Goal: Task Accomplishment & Management: Use online tool/utility

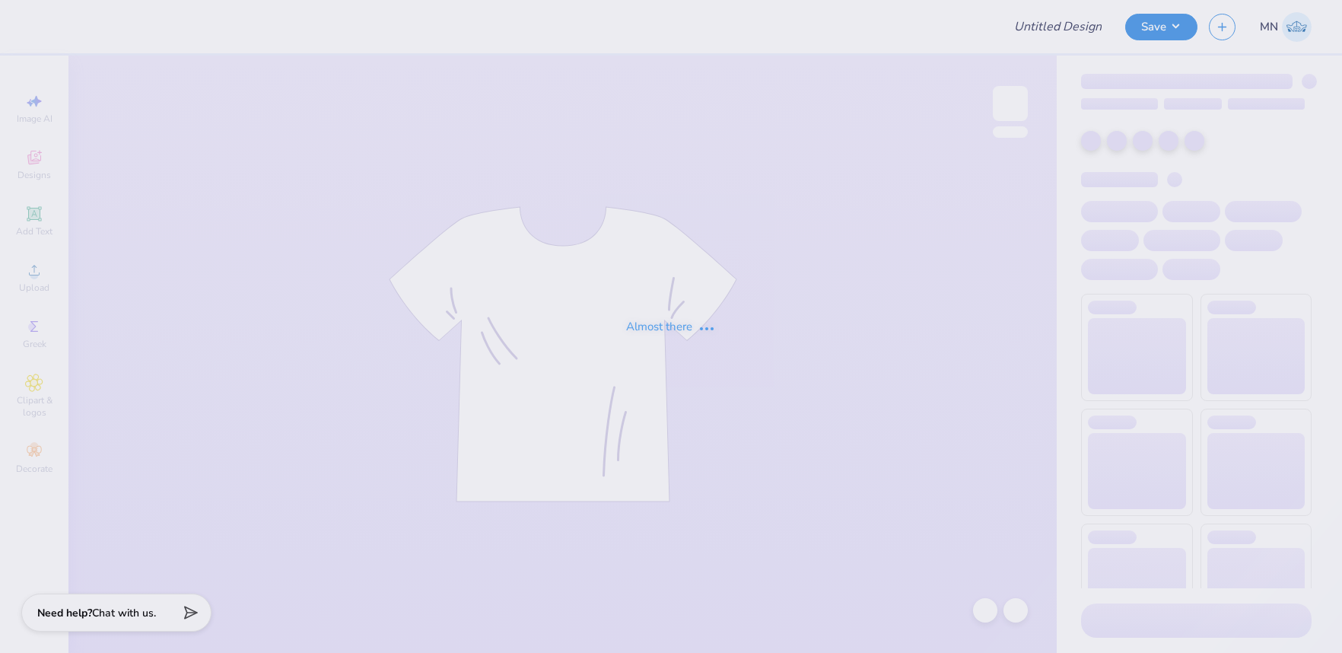
type input "Baylor AXO Polka Dot Hoodie"
type input "Merch for Miles for Smiles/Cleft Palate Gallop"
type input "50"
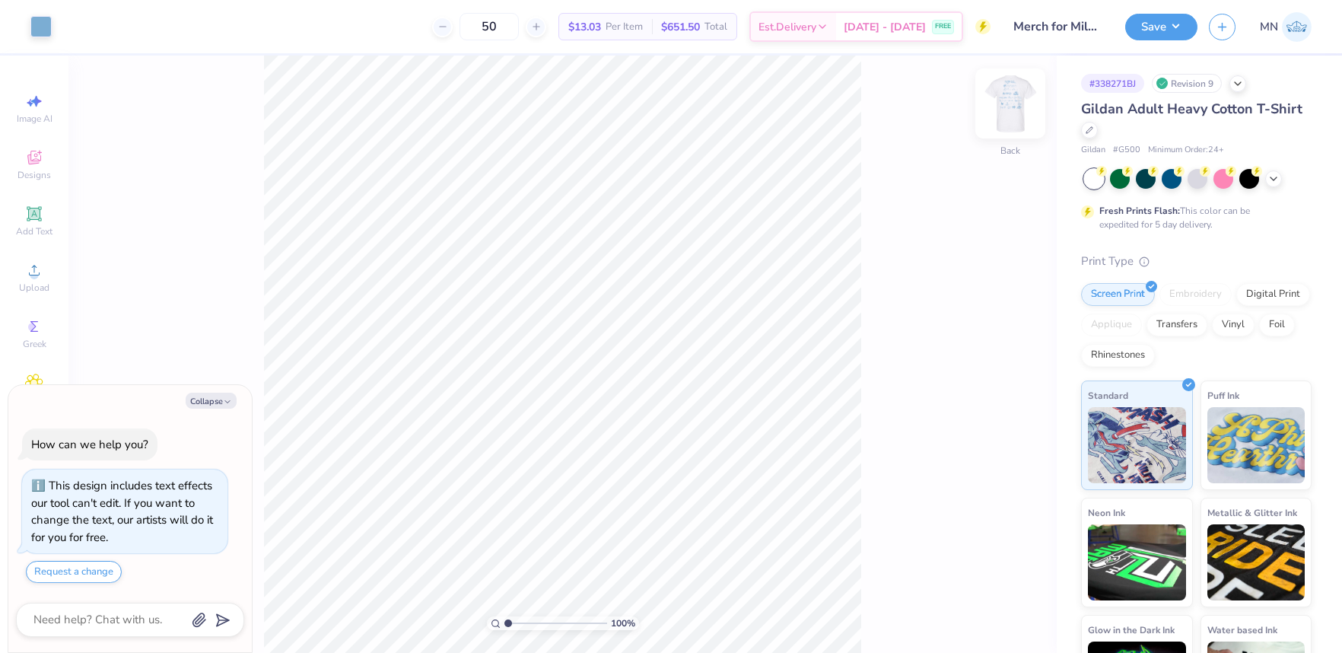
click at [1020, 103] on img at bounding box center [1010, 103] width 61 height 61
drag, startPoint x: 218, startPoint y: 397, endPoint x: 256, endPoint y: 384, distance: 40.9
click at [219, 396] on button "Collapse" at bounding box center [211, 400] width 51 height 16
type textarea "x"
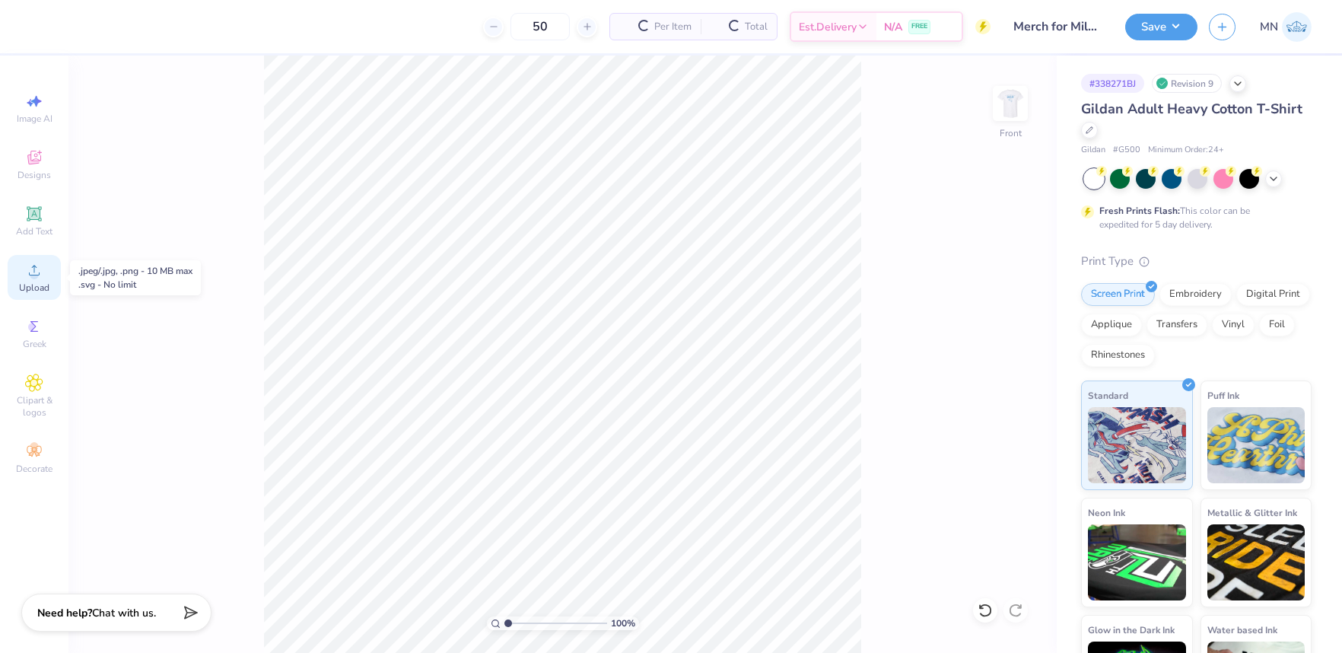
click at [33, 274] on circle at bounding box center [34, 275] width 8 height 8
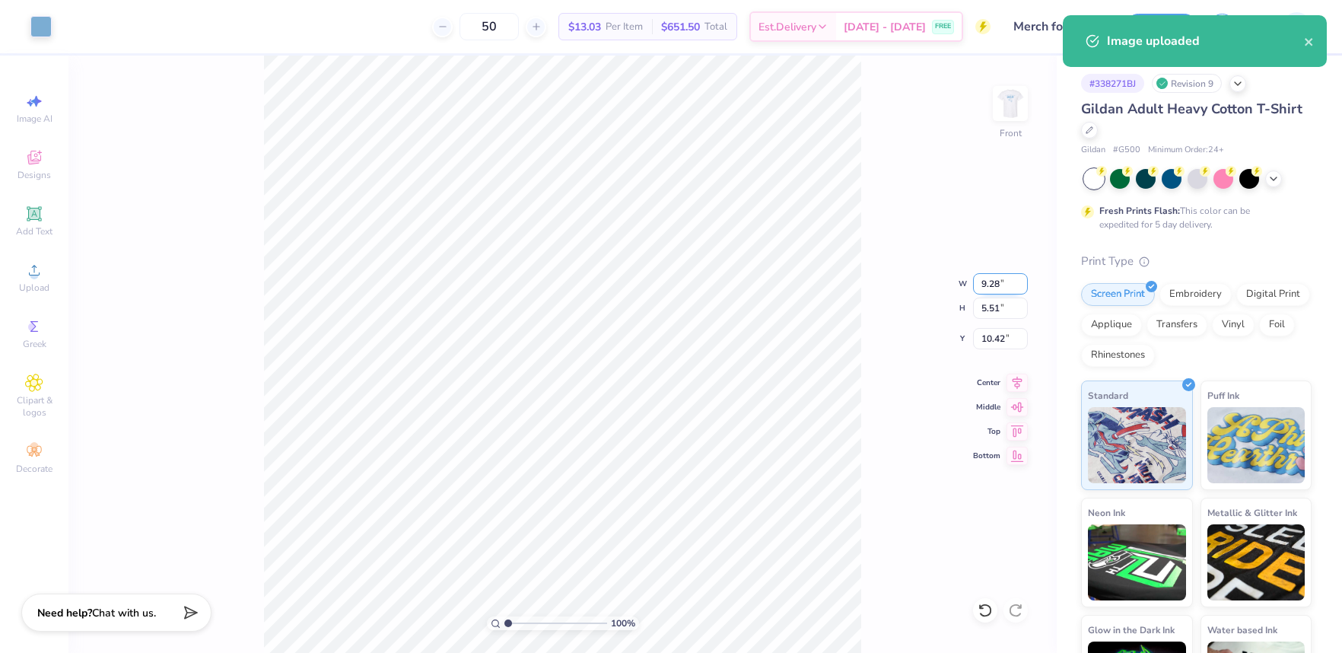
click at [990, 284] on input "9.28" at bounding box center [1000, 283] width 55 height 21
type input "12.50"
type input "7.43"
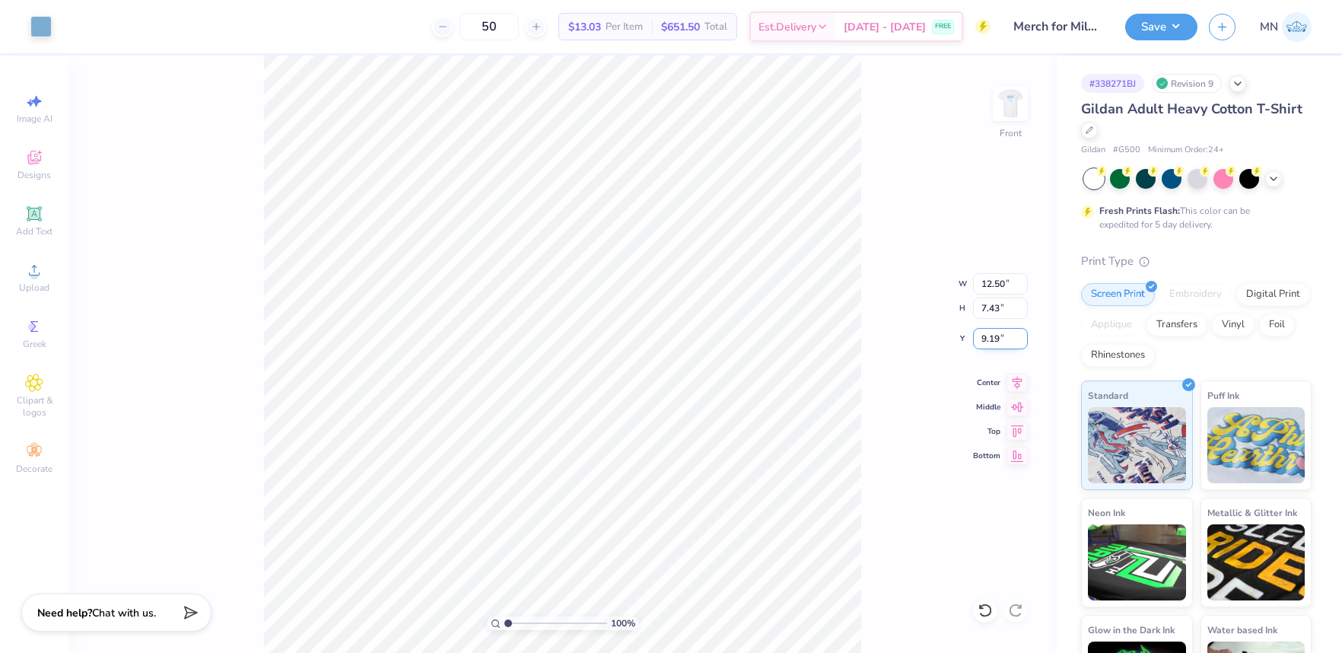
click at [986, 337] on input "9.19" at bounding box center [1000, 338] width 55 height 21
type input "3.00"
click at [1152, 28] on button "Save" at bounding box center [1161, 24] width 72 height 27
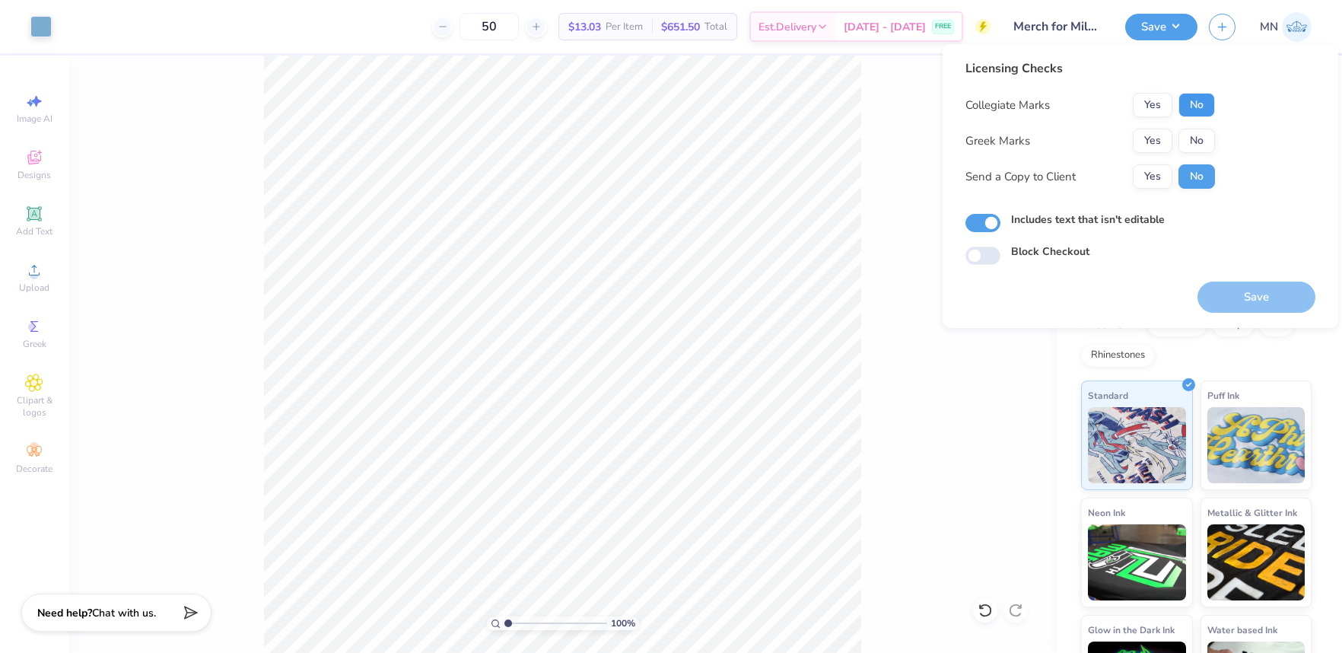
click at [1204, 95] on button "No" at bounding box center [1196, 105] width 37 height 24
click at [1191, 122] on div "Collegiate Marks Yes No Greek Marks Yes No Send a Copy to Client Yes No" at bounding box center [1089, 141] width 249 height 96
click at [1191, 132] on button "No" at bounding box center [1196, 141] width 37 height 24
click at [1250, 284] on button "Save" at bounding box center [1256, 296] width 118 height 31
